Goal: Task Accomplishment & Management: Manage account settings

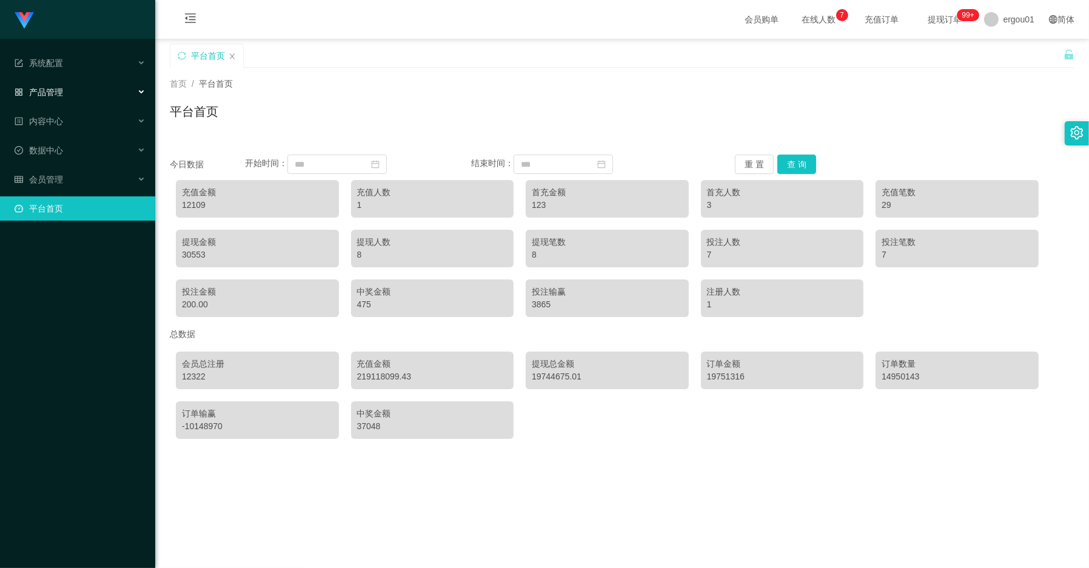
click at [52, 84] on div "产品管理" at bounding box center [77, 92] width 155 height 24
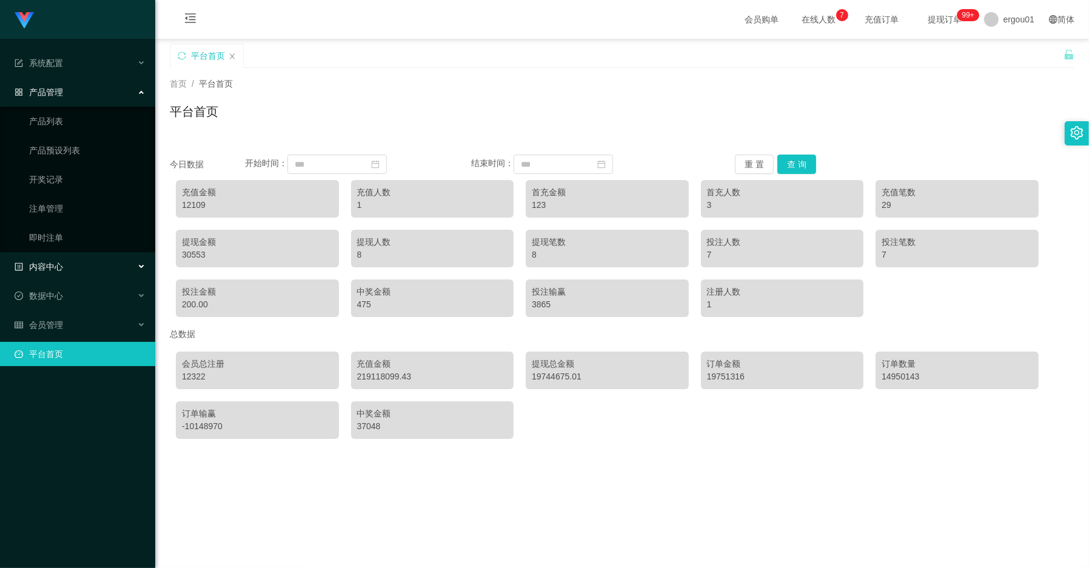
click at [71, 259] on div "内容中心" at bounding box center [77, 267] width 155 height 24
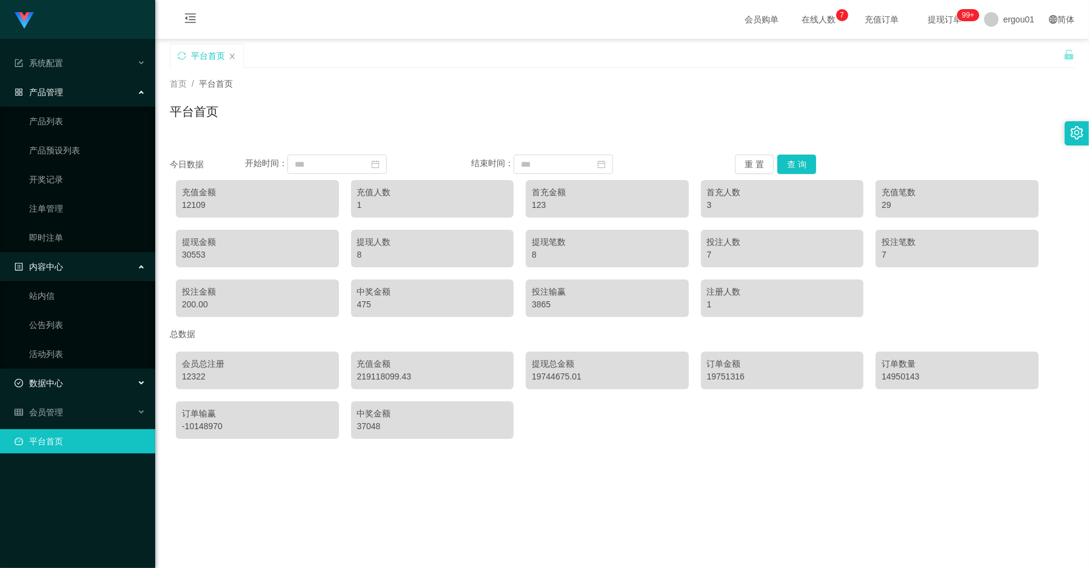
click at [52, 383] on span "数据中心" at bounding box center [39, 383] width 49 height 10
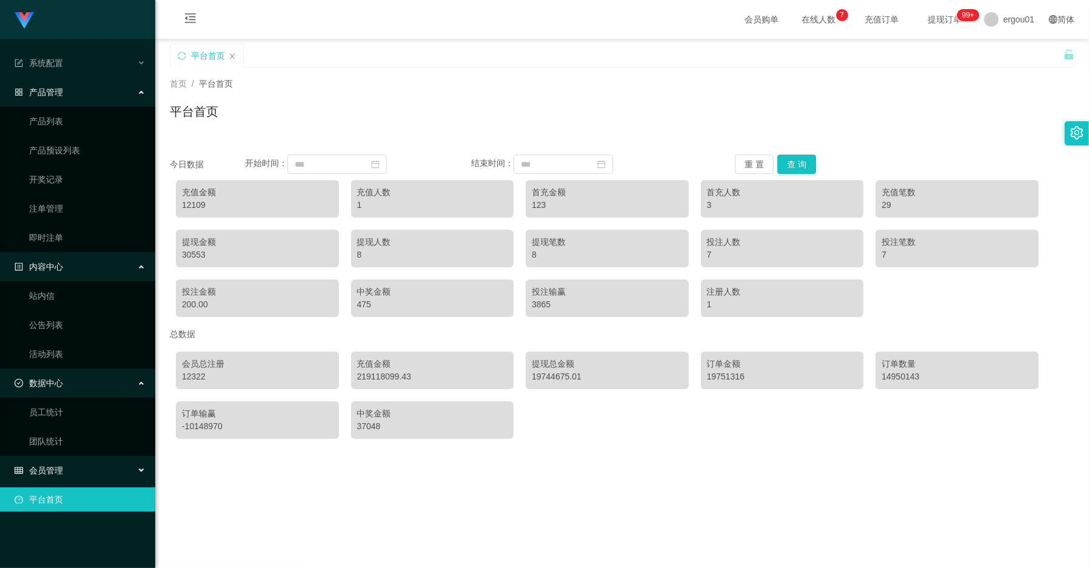
click at [53, 461] on div "会员管理" at bounding box center [77, 470] width 155 height 24
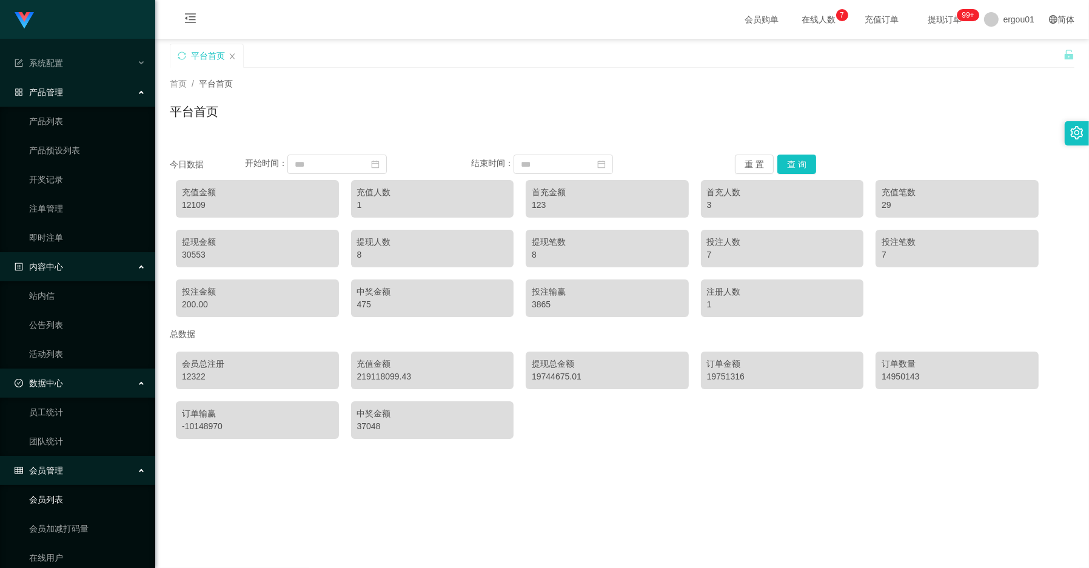
click at [70, 495] on link "会员列表" at bounding box center [87, 499] width 116 height 24
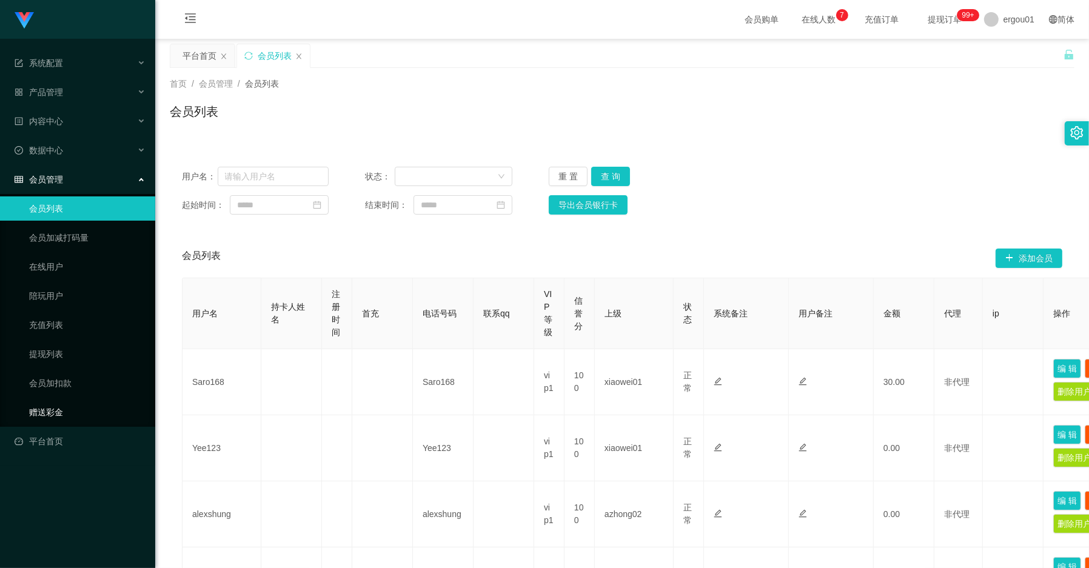
click at [61, 405] on link "赠送彩金" at bounding box center [87, 412] width 116 height 24
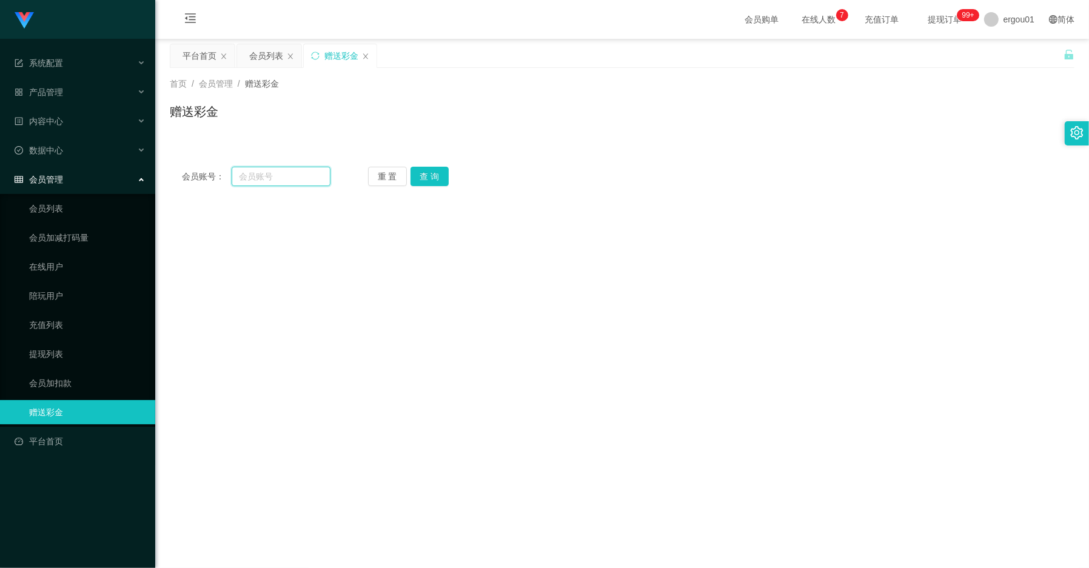
click at [263, 182] on input "text" at bounding box center [281, 176] width 99 height 19
paste input "123456"
type input "123456"
click at [427, 170] on button "查 询" at bounding box center [429, 176] width 39 height 19
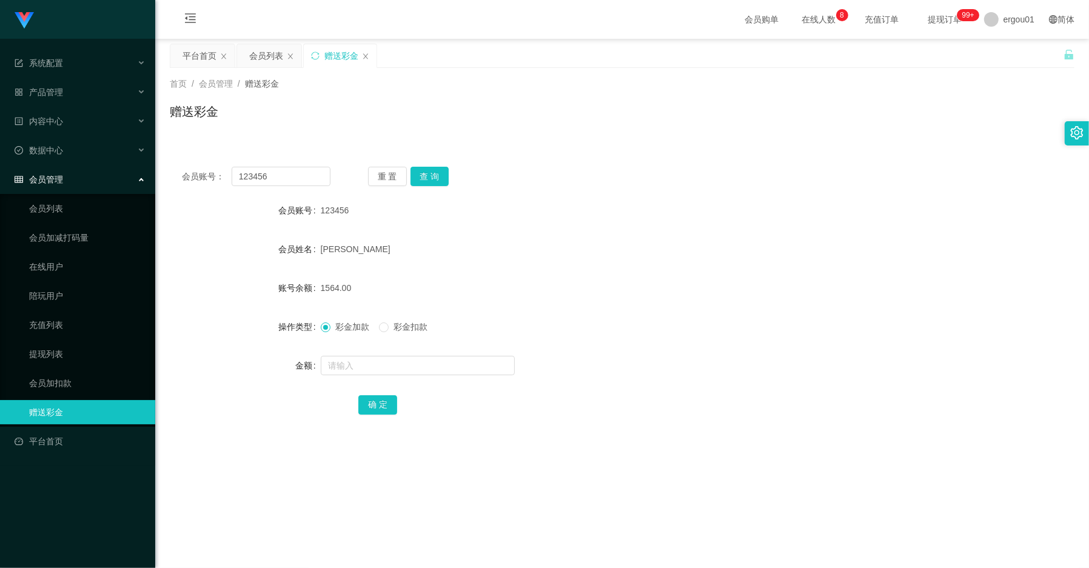
drag, startPoint x: 356, startPoint y: 152, endPoint x: 330, endPoint y: 167, distance: 29.9
click at [356, 152] on div "会员账号： 123456 重 置 查 询 会员账号 123456 会员姓名 [PERSON_NAME] 账号余额 1564.00 操作类型 彩金加款 彩金扣款…" at bounding box center [622, 291] width 905 height 303
click at [319, 167] on input "123456" at bounding box center [281, 176] width 99 height 19
